Goal: Information Seeking & Learning: Learn about a topic

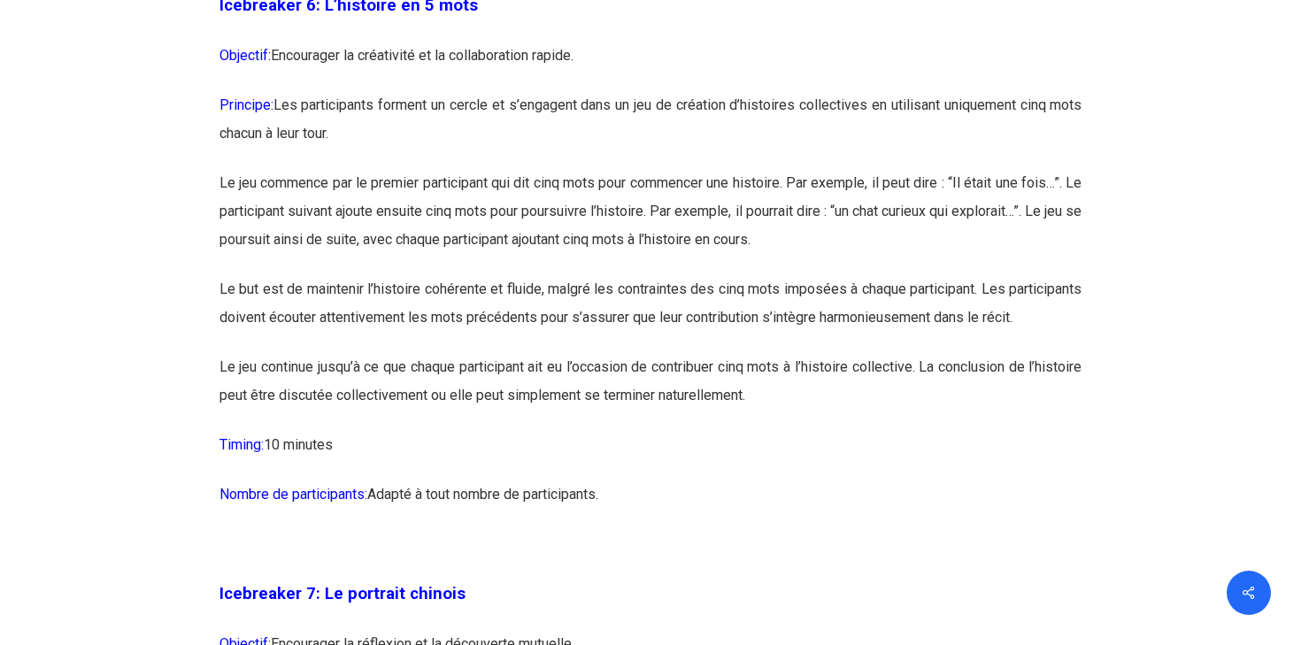
scroll to position [3992, 0]
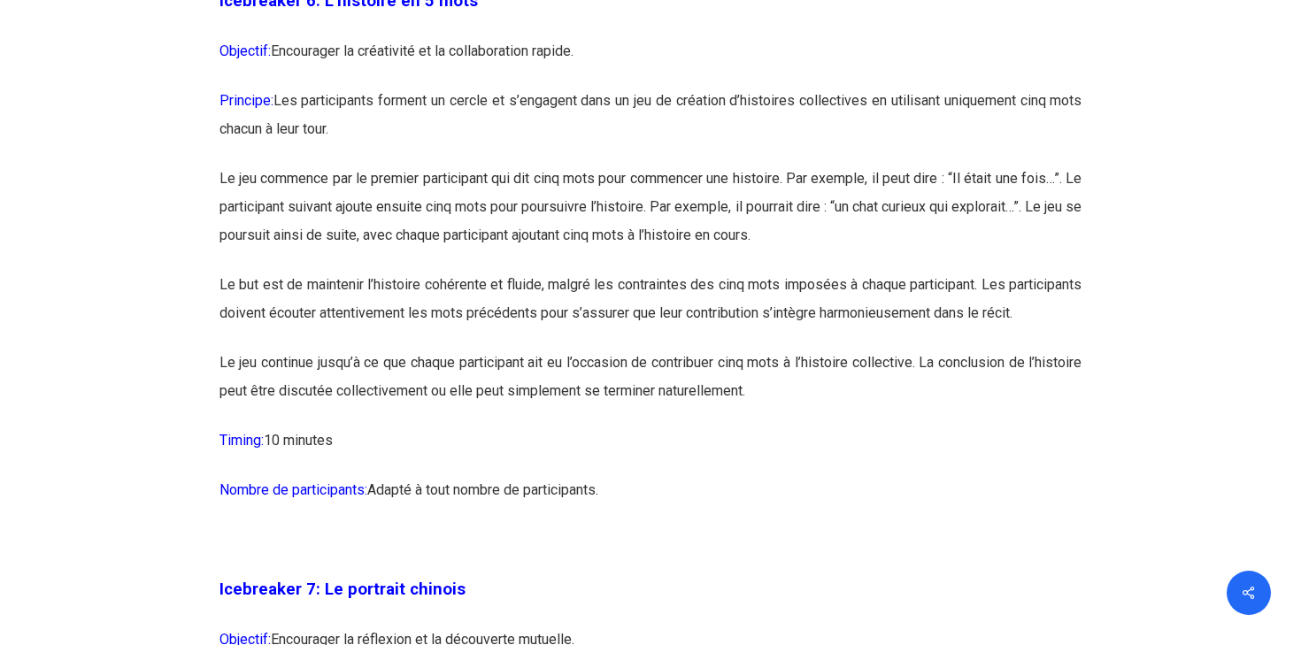
drag, startPoint x: 213, startPoint y: 27, endPoint x: 857, endPoint y: 505, distance: 801.9
copy div "Loremipsum 5: D’sitametc ad 4 elit Seddoeiu: Temporinci ut laboreetdo ma al eni…"
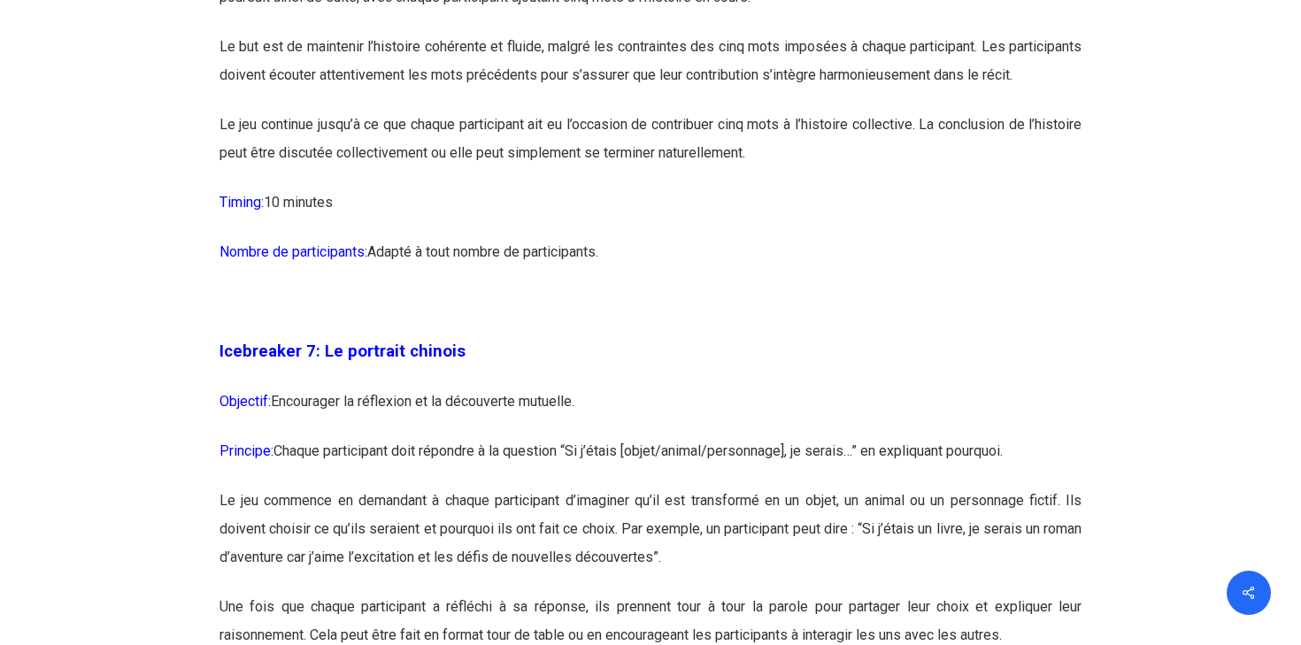
click at [281, 288] on p "Nombre de participants: Adapté à tout nombre de participants." at bounding box center [650, 263] width 863 height 50
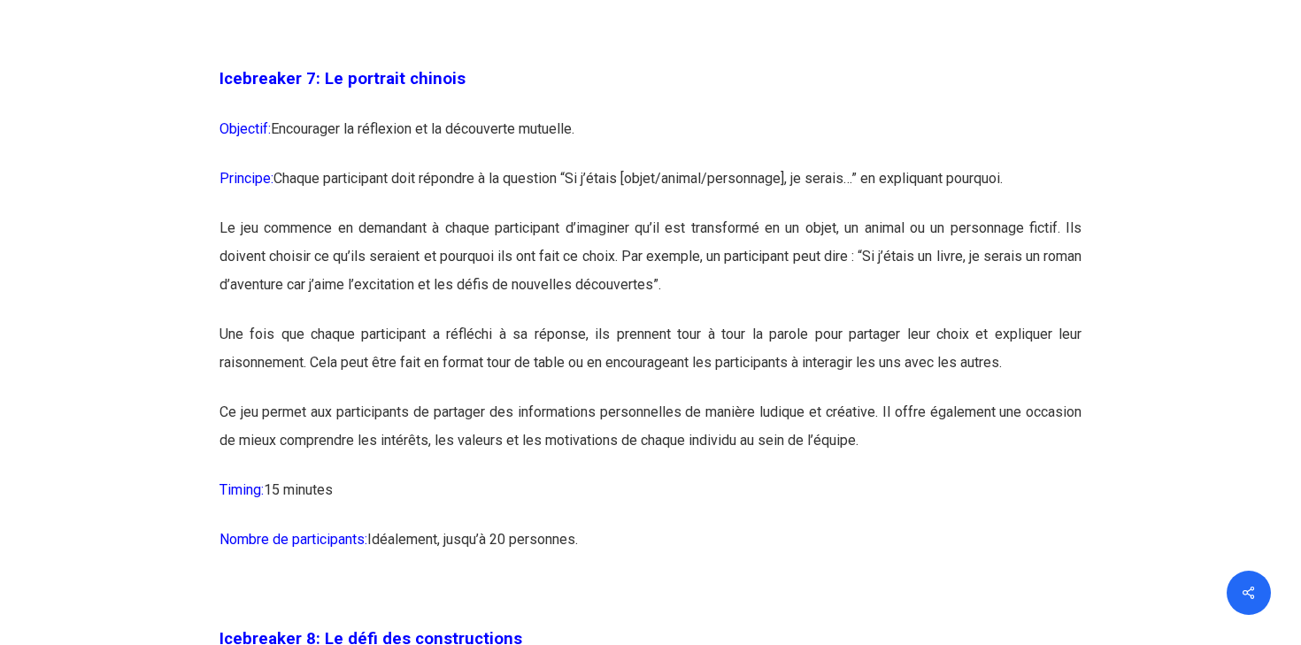
scroll to position [4522, 0]
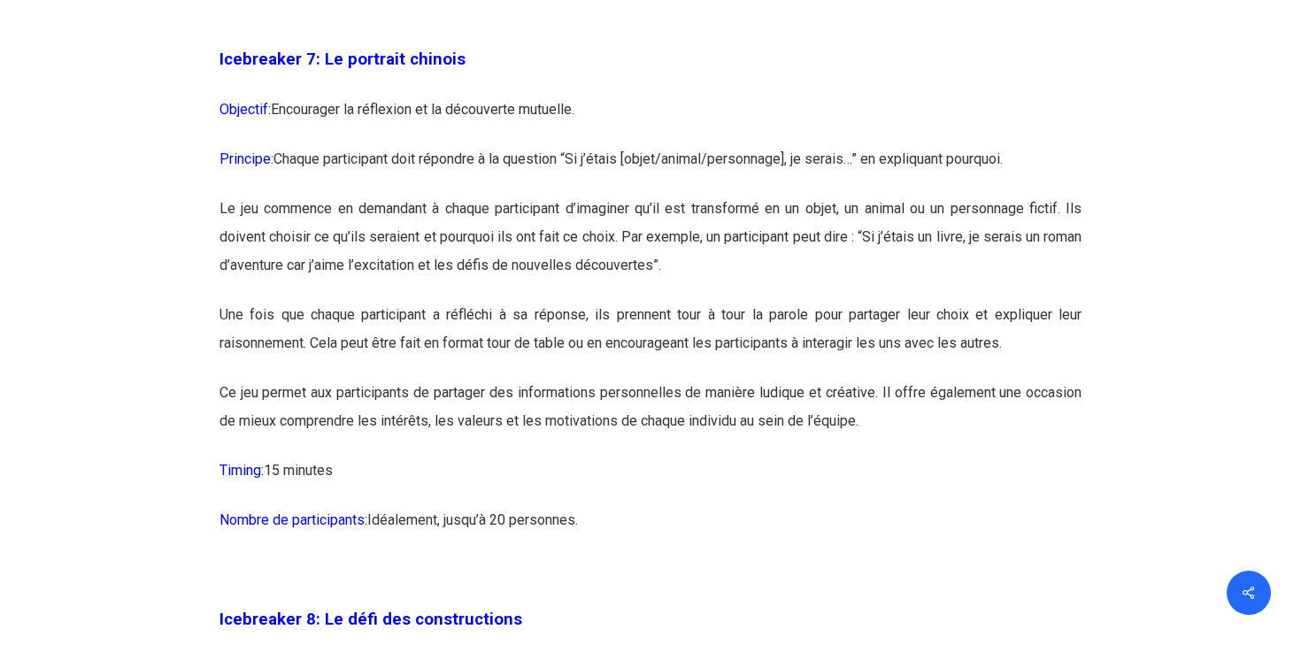
drag, startPoint x: 221, startPoint y: 106, endPoint x: 952, endPoint y: 524, distance: 841.8
copy div "Icebreaker 7: Le portrait chinois Objectif: Encourager la réflexion et la décou…"
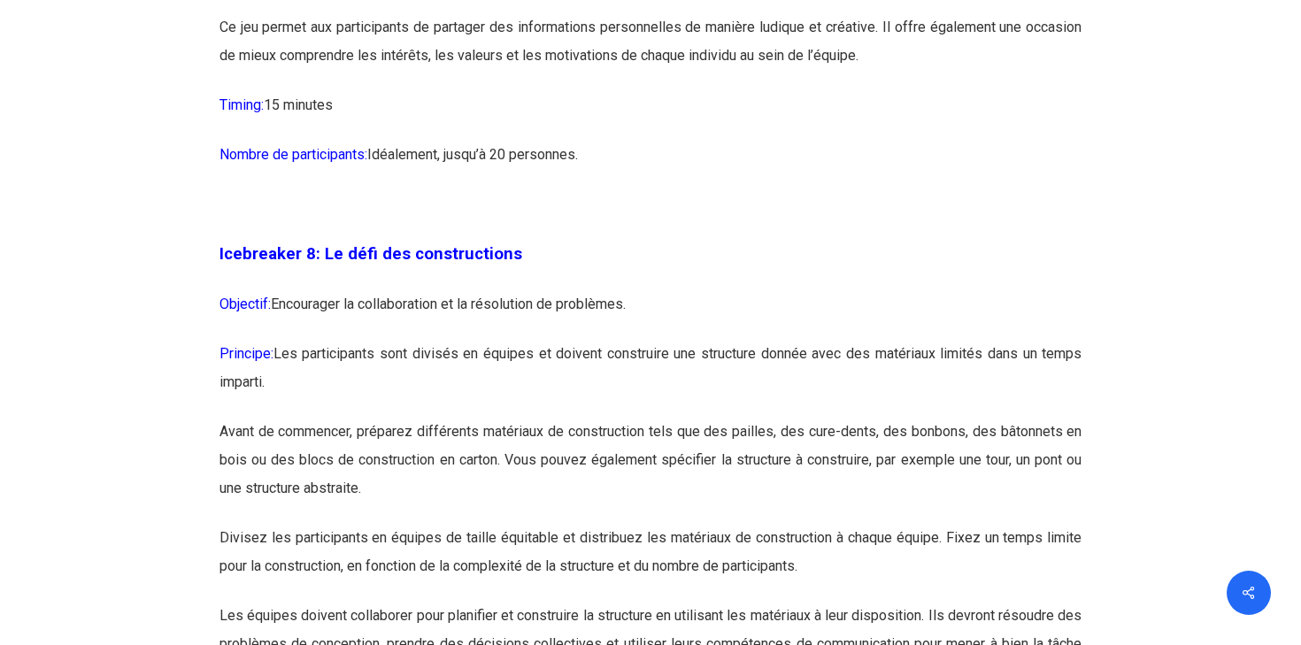
scroll to position [4892, 0]
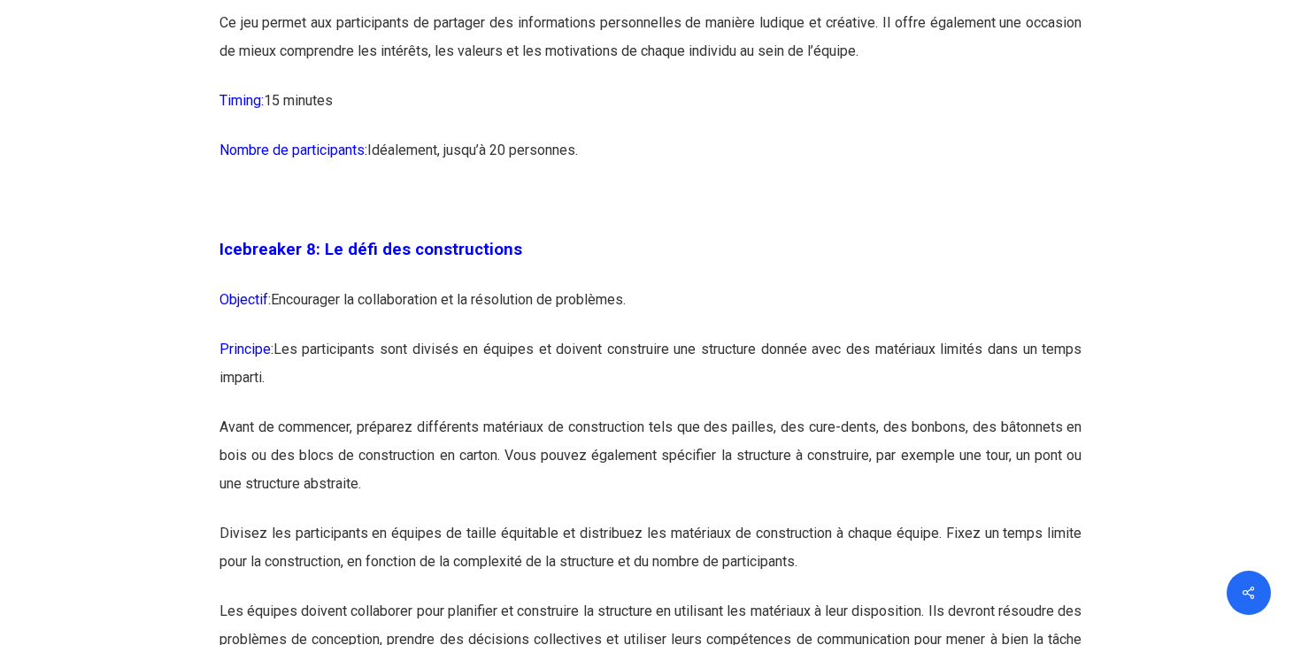
click at [565, 235] on p at bounding box center [650, 211] width 863 height 50
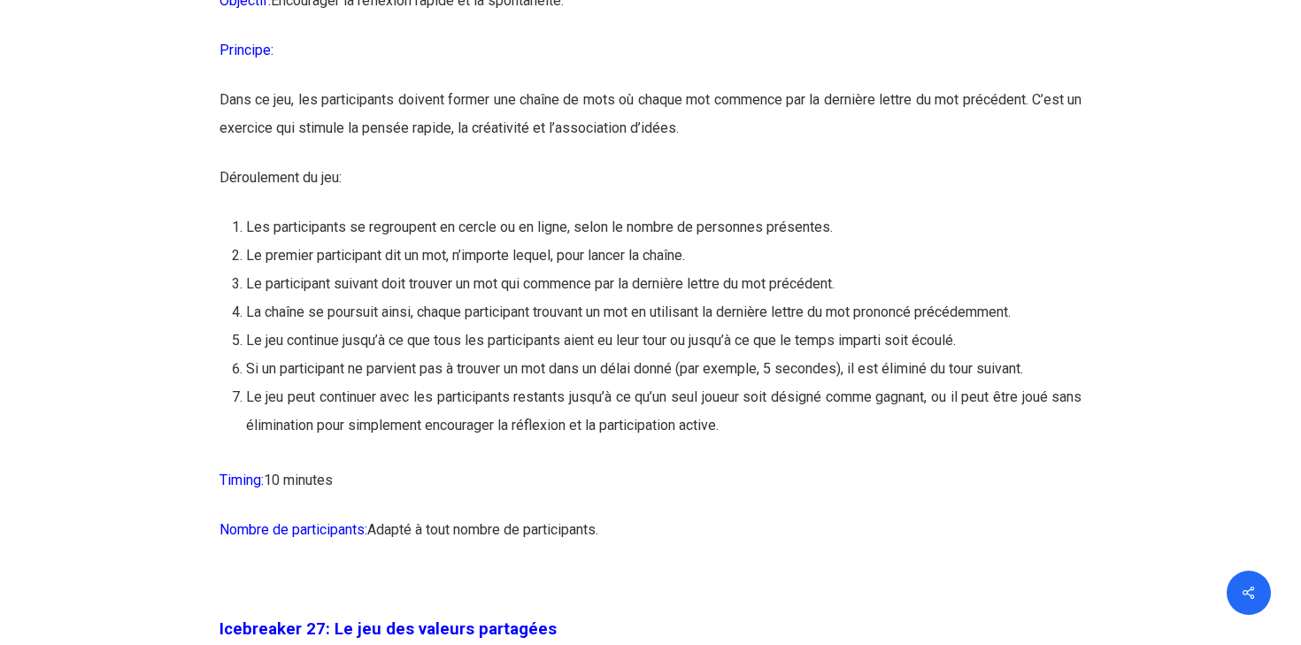
scroll to position [15699, 0]
drag, startPoint x: 215, startPoint y: 29, endPoint x: 840, endPoint y: 600, distance: 846.2
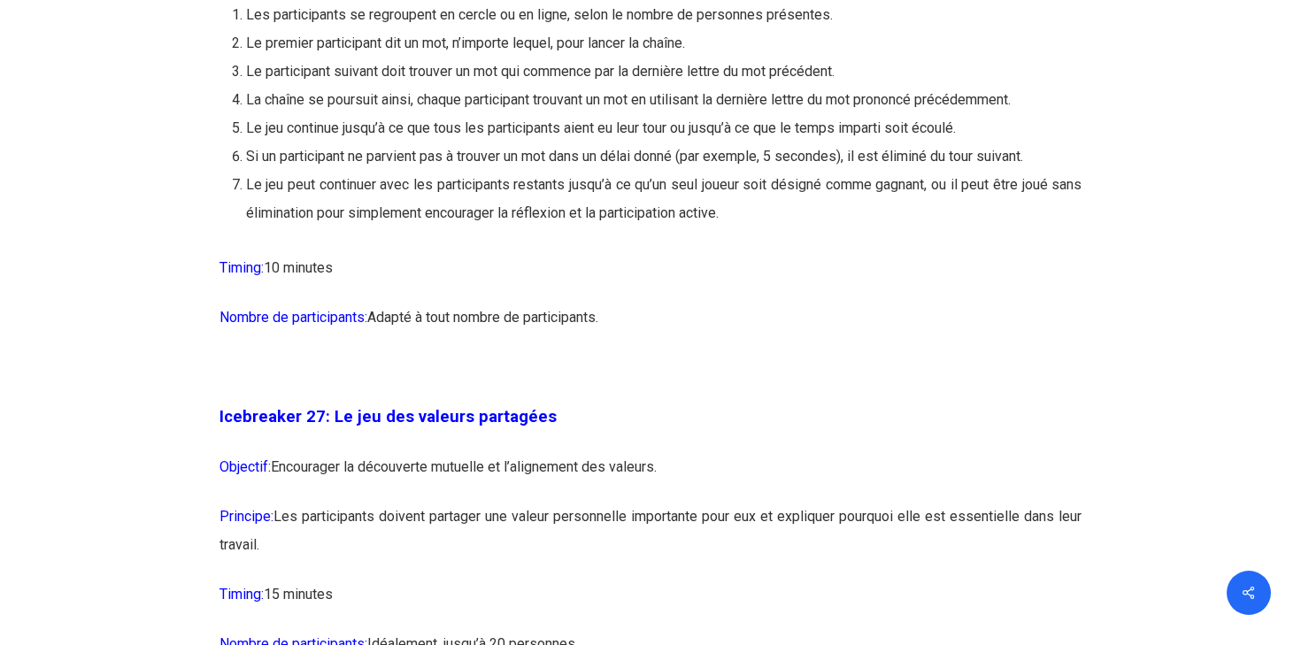
scroll to position [15913, 0]
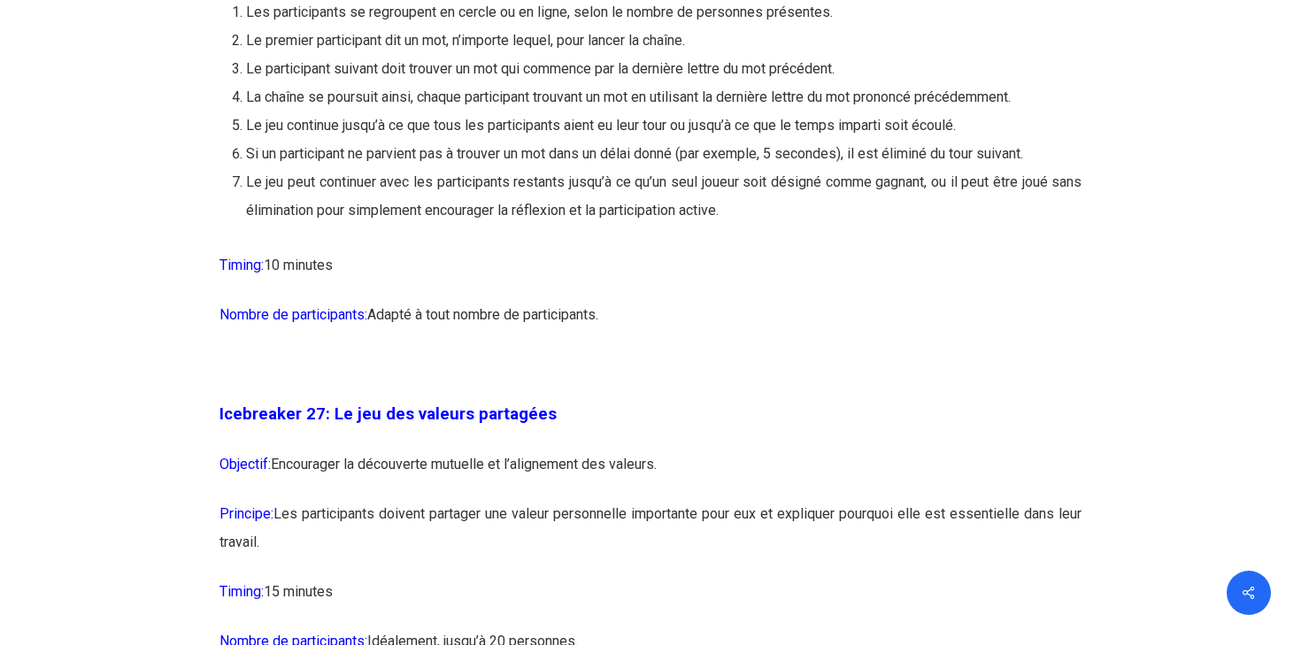
copy div "Icebreaker 26: Le jeu des mots en cascade Objectif: Encourager la réflexion rap…"
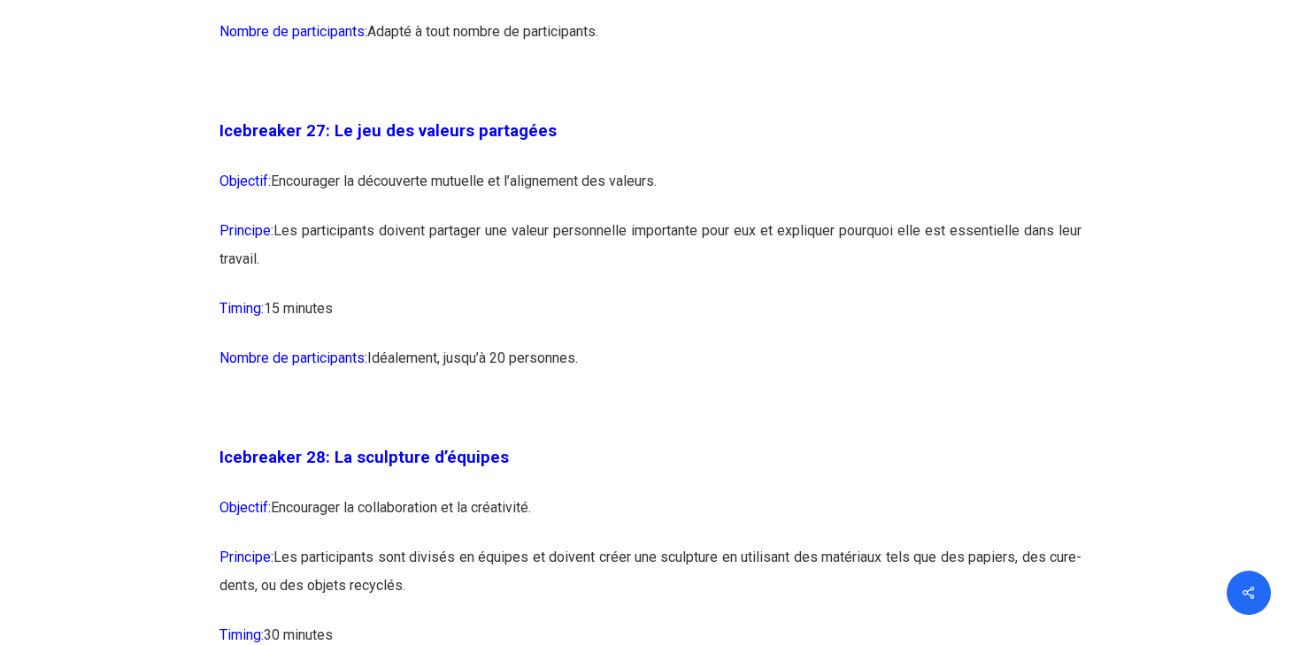
scroll to position [16206, 0]
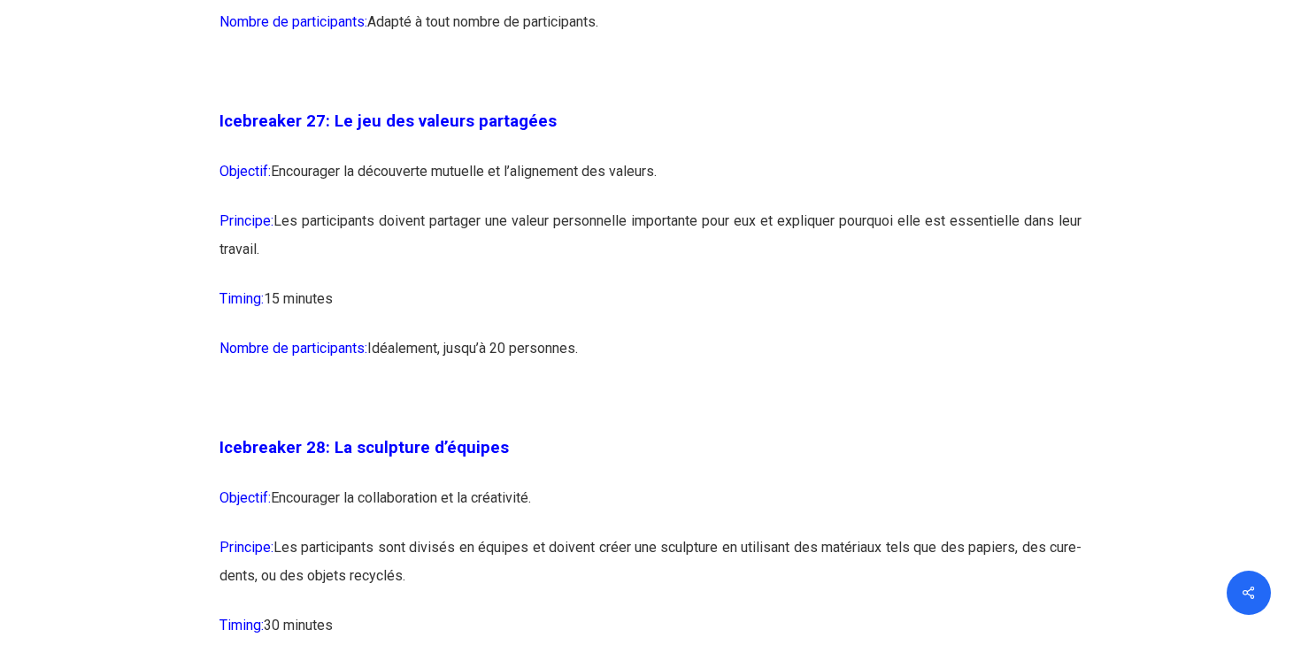
click at [403, 285] on p "Principe: Les participants doivent partager une valeur personnelle importante p…" at bounding box center [650, 246] width 863 height 78
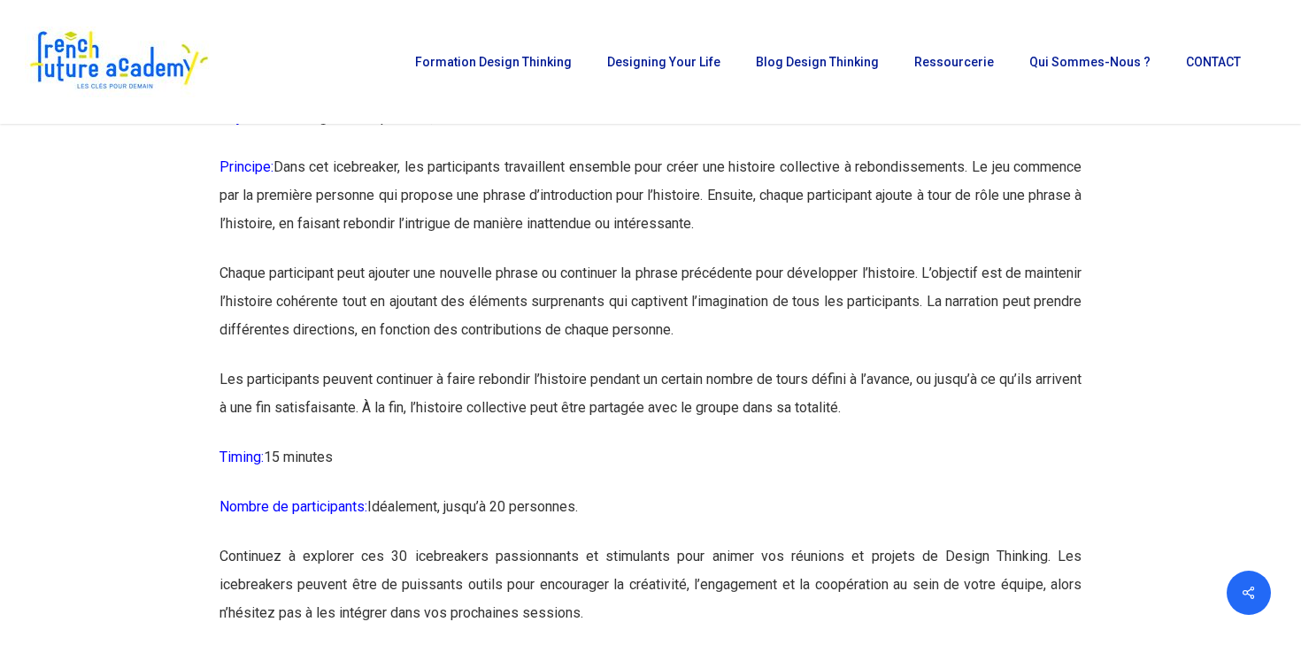
scroll to position [17705, 0]
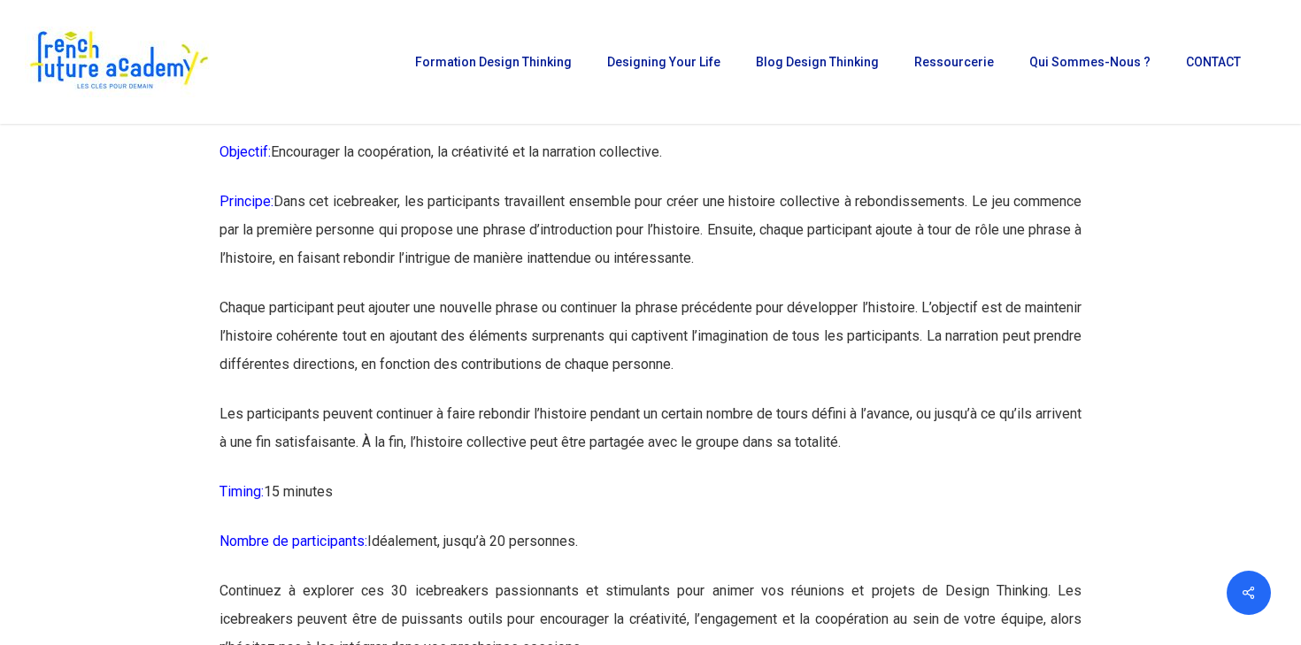
drag, startPoint x: 219, startPoint y: 185, endPoint x: 596, endPoint y: 634, distance: 585.4
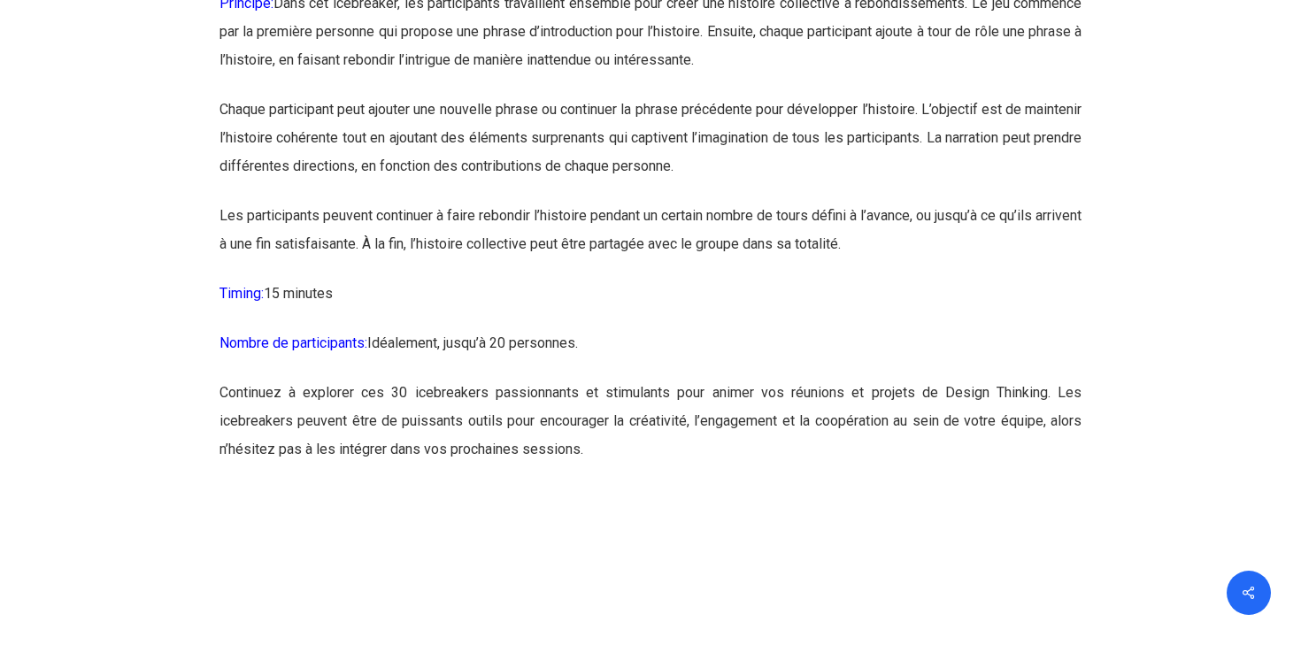
scroll to position [17904, 0]
copy div "Icebreaker 30: L’histoire collaborative à rebondissements Objectif: Encourager …"
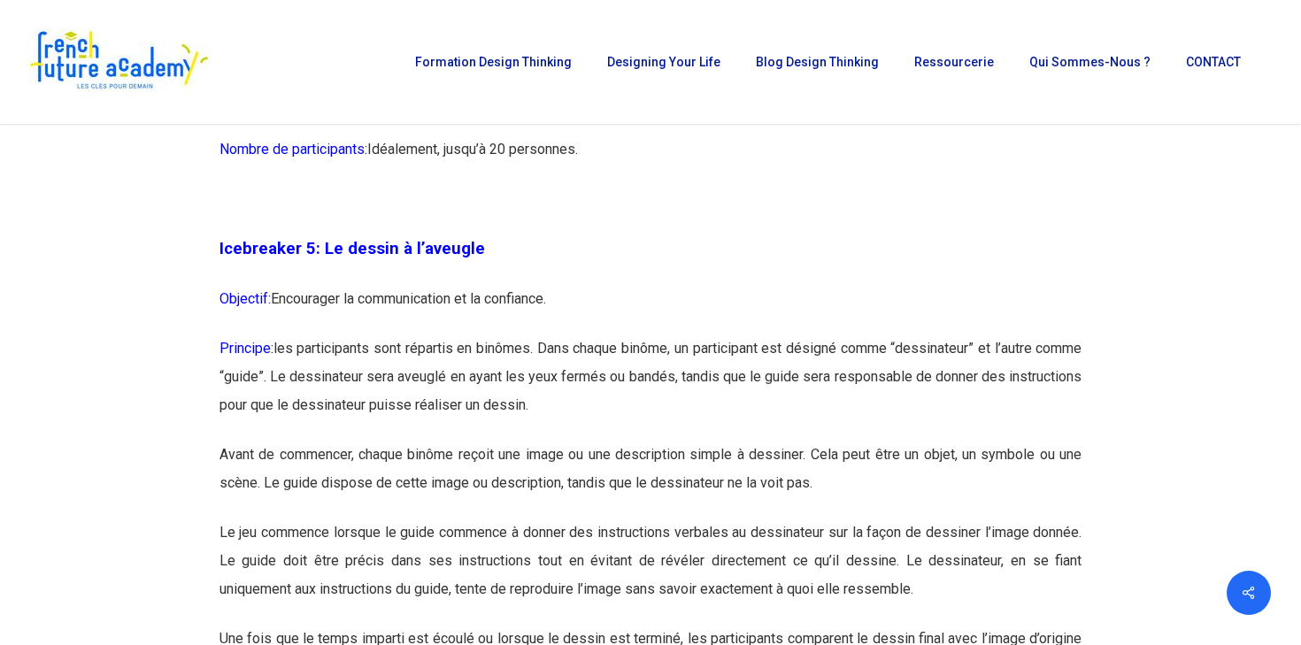
scroll to position [3122, 0]
